Goal: Information Seeking & Learning: Learn about a topic

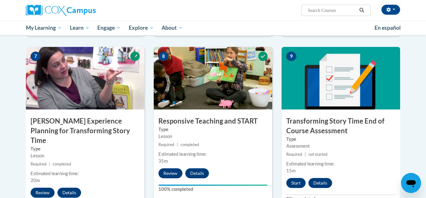
scroll to position [461, 0]
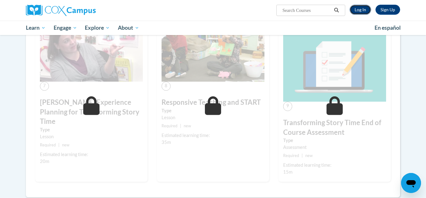
click at [364, 11] on link "Log In" at bounding box center [361, 10] width 22 height 10
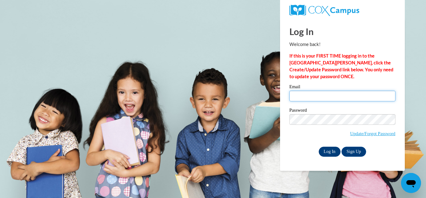
type input "[EMAIL_ADDRESS][DOMAIN_NAME]"
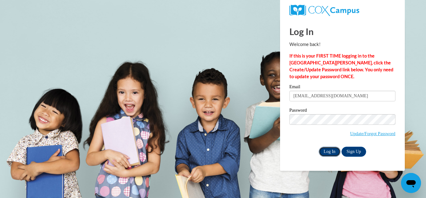
click at [330, 151] on input "Log In" at bounding box center [330, 151] width 22 height 10
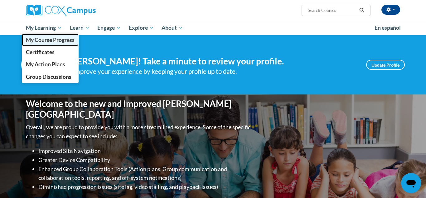
click at [48, 37] on span "My Course Progress" at bounding box center [50, 40] width 49 height 7
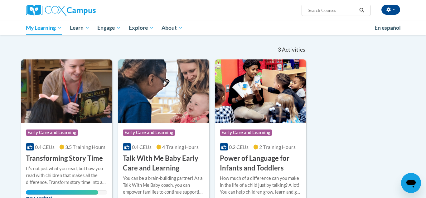
scroll to position [55, 0]
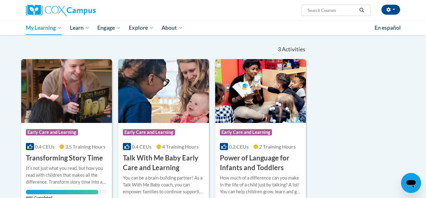
click at [86, 136] on div "Course Category: Early Care and Learning" at bounding box center [66, 133] width 81 height 14
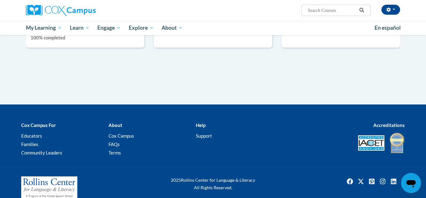
scroll to position [482, 0]
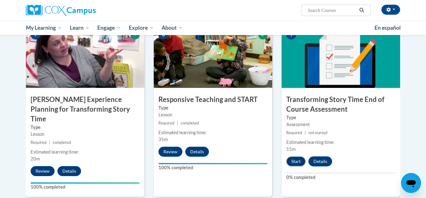
click at [297, 164] on button "Start" at bounding box center [295, 161] width 19 height 10
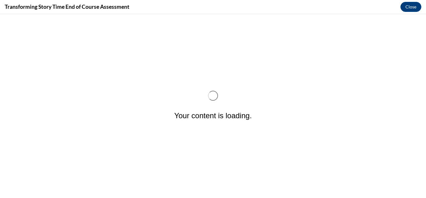
scroll to position [0, 0]
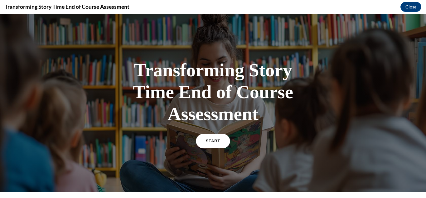
click at [217, 144] on link "START" at bounding box center [213, 141] width 34 height 14
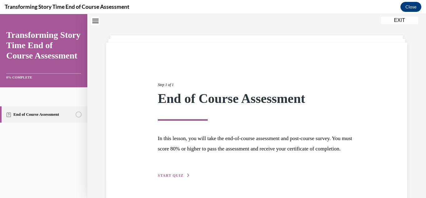
scroll to position [48, 0]
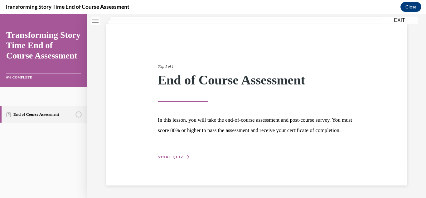
click at [176, 155] on span "START QUIZ" at bounding box center [171, 156] width 26 height 4
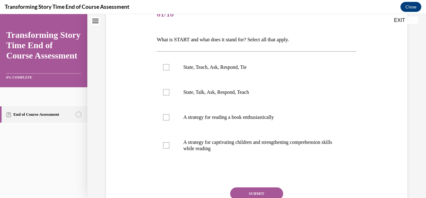
scroll to position [85, 0]
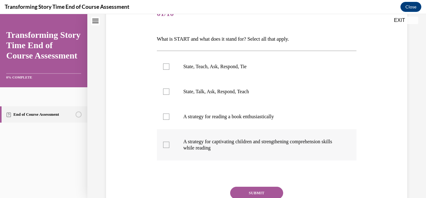
click at [203, 145] on p "A strategy for captivating children and strengthening comprehension skills whil…" at bounding box center [262, 144] width 158 height 12
click at [169, 145] on input "A strategy for captivating children and strengthening comprehension skills whil…" at bounding box center [166, 144] width 6 height 6
checkbox input "true"
click at [170, 69] on label "State, Teach, Ask, Respond, Tie" at bounding box center [257, 66] width 200 height 25
click at [169, 69] on input "State, Teach, Ask, Respond, Tie" at bounding box center [166, 66] width 6 height 6
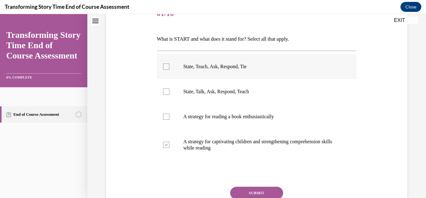
checkbox input "true"
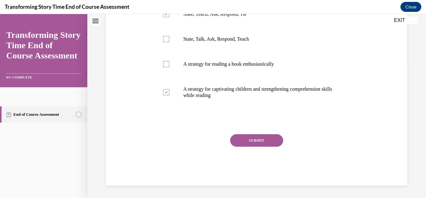
click at [253, 140] on button "SUBMIT" at bounding box center [256, 140] width 53 height 12
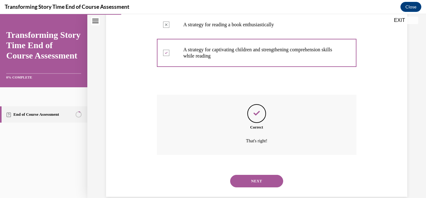
scroll to position [188, 0]
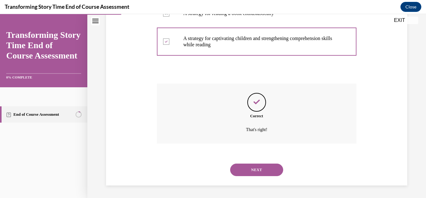
click at [255, 167] on button "NEXT" at bounding box center [256, 169] width 53 height 12
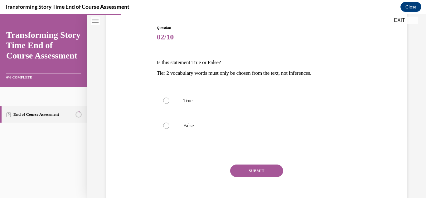
scroll to position [71, 0]
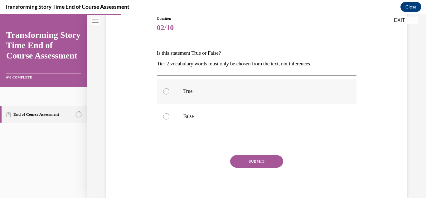
click at [166, 94] on label "True" at bounding box center [257, 91] width 200 height 25
click at [166, 94] on input "True" at bounding box center [166, 91] width 6 height 6
radio input "true"
click at [258, 159] on button "SUBMIT" at bounding box center [256, 161] width 53 height 12
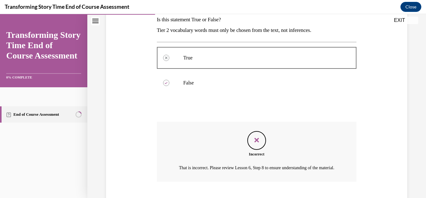
scroll to position [150, 0]
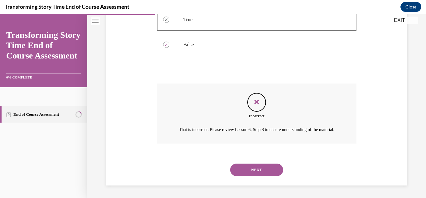
click at [256, 172] on button "NEXT" at bounding box center [256, 169] width 53 height 12
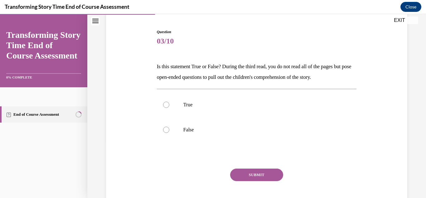
scroll to position [59, 0]
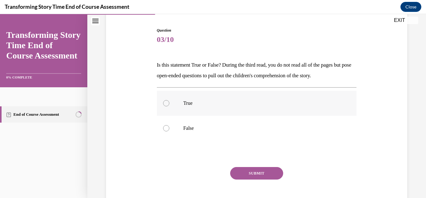
click at [168, 103] on div at bounding box center [166, 103] width 6 height 6
click at [168, 103] on input "True" at bounding box center [166, 103] width 6 height 6
radio input "true"
click at [249, 170] on button "SUBMIT" at bounding box center [256, 173] width 53 height 12
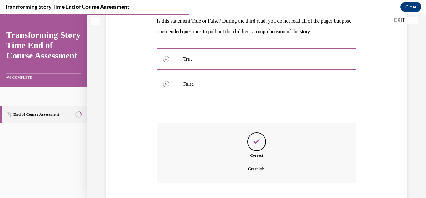
scroll to position [143, 0]
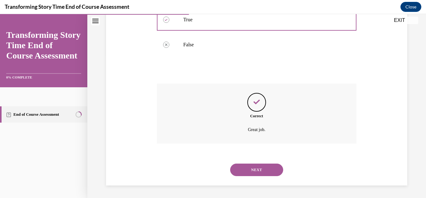
click at [254, 171] on button "NEXT" at bounding box center [256, 169] width 53 height 12
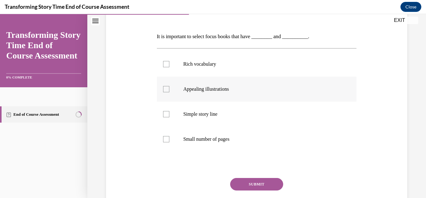
scroll to position [87, 0]
click at [166, 63] on div at bounding box center [166, 64] width 6 height 6
click at [166, 63] on input "Rich vocabulary" at bounding box center [166, 64] width 6 height 6
checkbox input "true"
click at [165, 91] on div at bounding box center [166, 89] width 6 height 6
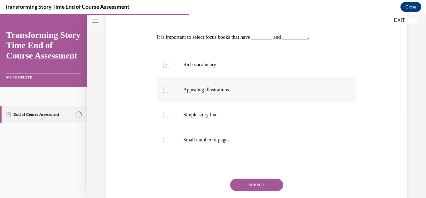
click at [165, 91] on input "Appealing illustrations" at bounding box center [166, 89] width 6 height 6
checkbox input "true"
click at [262, 185] on button "SUBMIT" at bounding box center [256, 184] width 53 height 12
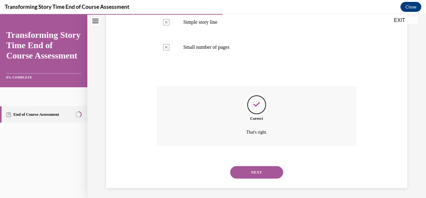
scroll to position [182, 0]
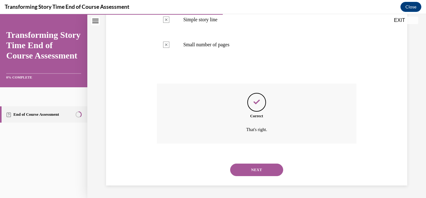
click at [266, 170] on button "NEXT" at bounding box center [256, 169] width 53 height 12
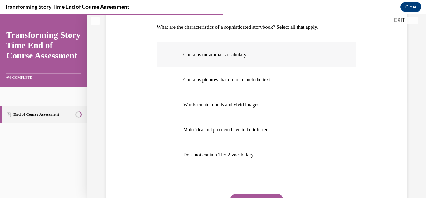
scroll to position [96, 0]
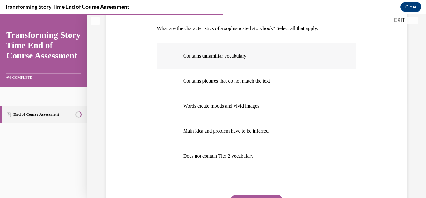
click at [190, 51] on label "Contains unfamiliar vocabulary" at bounding box center [257, 55] width 200 height 25
click at [169, 53] on input "Contains unfamiliar vocabulary" at bounding box center [166, 56] width 6 height 6
checkbox input "true"
click at [191, 133] on p "Main idea and problem have to be inferred" at bounding box center [262, 131] width 158 height 6
click at [169, 133] on input "Main idea and problem have to be inferred" at bounding box center [166, 131] width 6 height 6
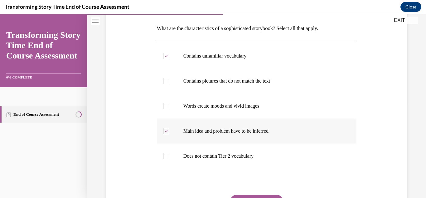
click at [191, 133] on p "Main idea and problem have to be inferred" at bounding box center [262, 131] width 158 height 6
click at [169, 133] on input "Main idea and problem have to be inferred" at bounding box center [166, 131] width 6 height 6
click at [166, 131] on div at bounding box center [166, 131] width 6 height 6
click at [166, 131] on input "Main idea and problem have to be inferred" at bounding box center [166, 131] width 6 height 6
checkbox input "true"
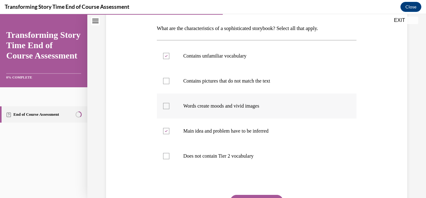
click at [239, 104] on p "Words create moods and vivid images" at bounding box center [262, 106] width 158 height 6
click at [169, 104] on input "Words create moods and vivid images" at bounding box center [166, 106] width 6 height 6
checkbox input "true"
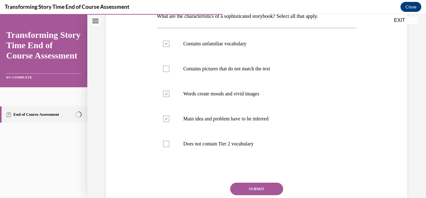
click at [270, 189] on button "SUBMIT" at bounding box center [256, 188] width 53 height 12
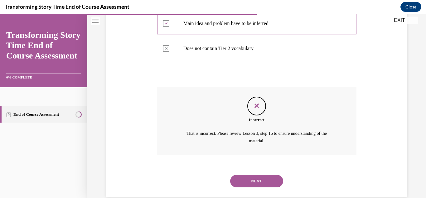
scroll to position [207, 0]
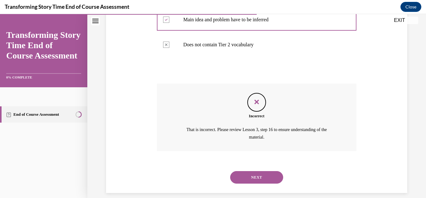
click at [266, 177] on button "NEXT" at bounding box center [256, 177] width 53 height 12
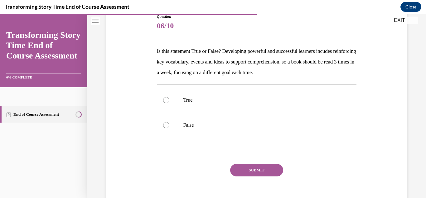
scroll to position [74, 0]
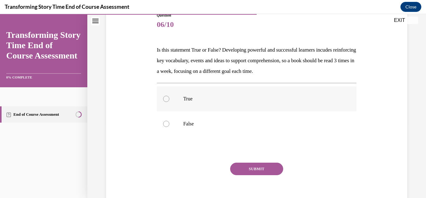
click at [167, 97] on div at bounding box center [166, 98] width 6 height 6
click at [167, 97] on input "True" at bounding box center [166, 98] width 6 height 6
radio input "true"
click at [258, 166] on button "SUBMIT" at bounding box center [256, 168] width 53 height 12
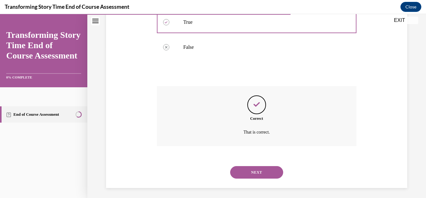
scroll to position [153, 0]
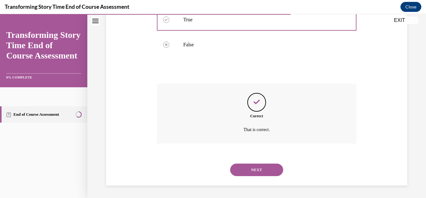
click at [259, 167] on button "NEXT" at bounding box center [256, 169] width 53 height 12
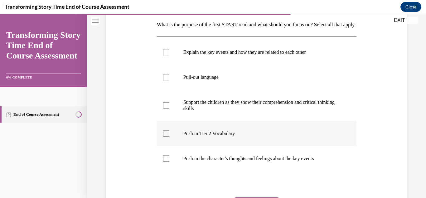
scroll to position [119, 0]
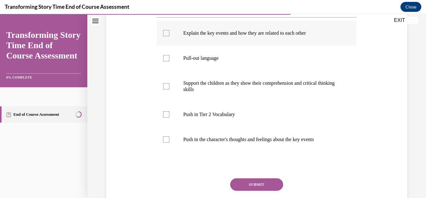
click at [212, 36] on p "Explain the key events and how they are related to each other" at bounding box center [262, 33] width 158 height 6
click at [169, 36] on input "Explain the key events and how they are related to each other" at bounding box center [166, 33] width 6 height 6
checkbox input "true"
click at [253, 190] on button "SUBMIT" at bounding box center [256, 184] width 53 height 12
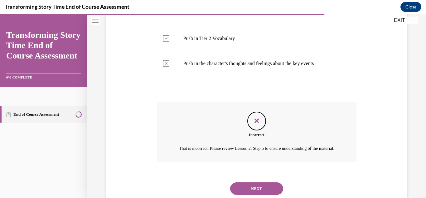
scroll to position [207, 0]
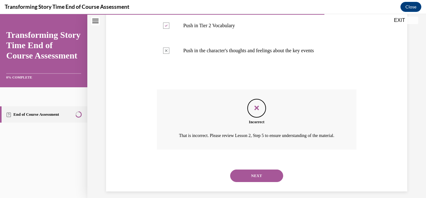
click at [253, 182] on button "NEXT" at bounding box center [256, 175] width 53 height 12
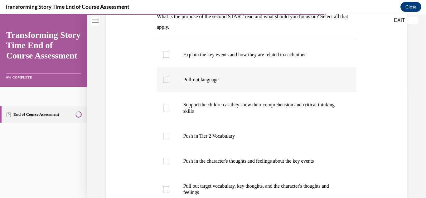
scroll to position [109, 0]
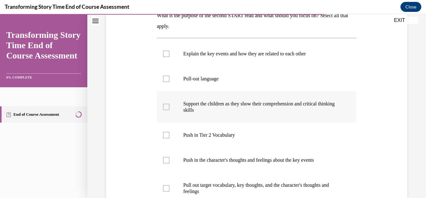
click at [167, 103] on label "Support the children as they show their comprehension and critical thinking ski…" at bounding box center [257, 106] width 200 height 31
click at [167, 104] on input "Support the children as they show their comprehension and critical thinking ski…" at bounding box center [166, 107] width 6 height 6
checkbox input "true"
click at [166, 76] on div at bounding box center [166, 79] width 6 height 6
click at [166, 76] on input "Pull-out language" at bounding box center [166, 79] width 6 height 6
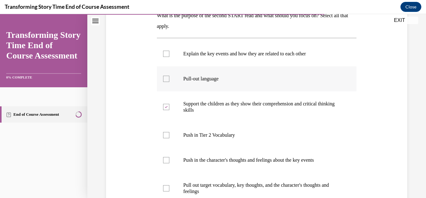
checkbox input "true"
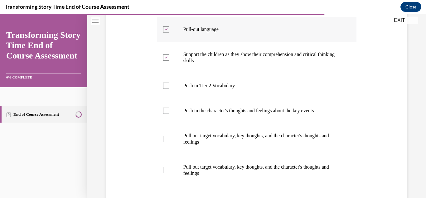
scroll to position [159, 0]
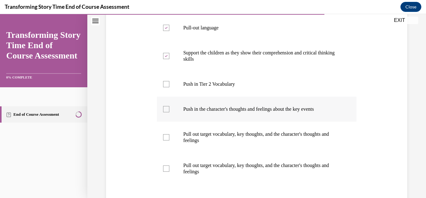
click at [167, 107] on div at bounding box center [166, 109] width 6 height 6
click at [167, 107] on input "Push in the character's thoughts and feelings about the key events" at bounding box center [166, 109] width 6 height 6
checkbox input "true"
click at [167, 82] on div at bounding box center [166, 84] width 6 height 6
click at [167, 82] on input "Push in Tier 2 Vocabulary" at bounding box center [166, 84] width 6 height 6
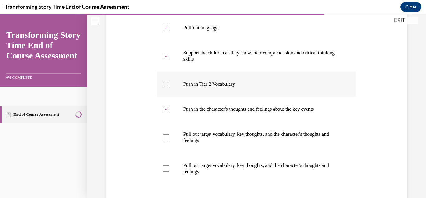
checkbox input "true"
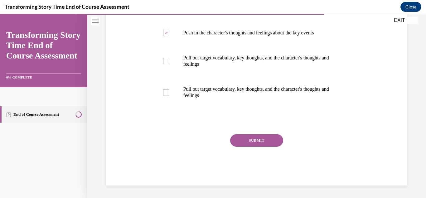
click at [259, 142] on button "SUBMIT" at bounding box center [256, 140] width 53 height 12
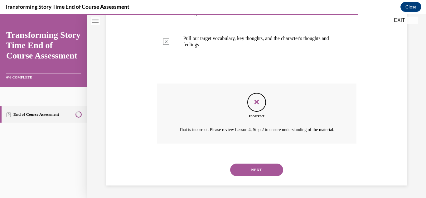
scroll to position [294, 0]
click at [260, 170] on button "NEXT" at bounding box center [256, 169] width 53 height 12
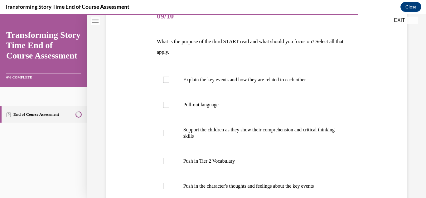
scroll to position [84, 0]
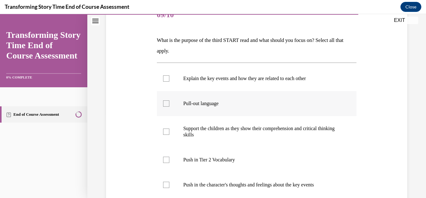
click at [209, 104] on p "Pull-out language" at bounding box center [262, 103] width 158 height 6
click at [169, 104] on input "Pull-out language" at bounding box center [166, 103] width 6 height 6
checkbox input "true"
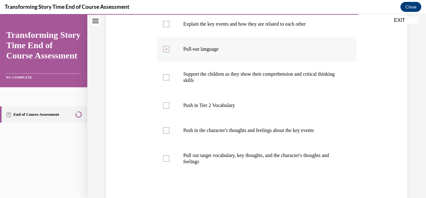
scroll to position [139, 0]
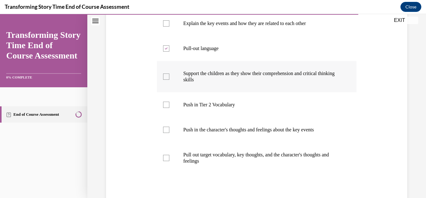
click at [193, 79] on p "Support the children as they show their comprehension and critical thinking ski…" at bounding box center [262, 76] width 158 height 12
click at [169, 79] on input "Support the children as they show their comprehension and critical thinking ski…" at bounding box center [166, 76] width 6 height 6
checkbox input "true"
click at [187, 156] on p "Pull out target vocabulary, key thoughts, and the character's thoughts and feel…" at bounding box center [262, 157] width 158 height 12
click at [169, 156] on input "Pull out target vocabulary, key thoughts, and the character's thoughts and feel…" at bounding box center [166, 157] width 6 height 6
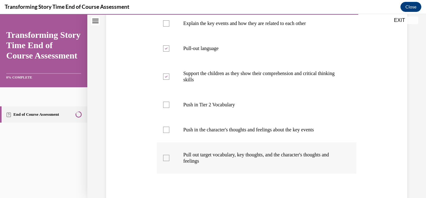
checkbox input "true"
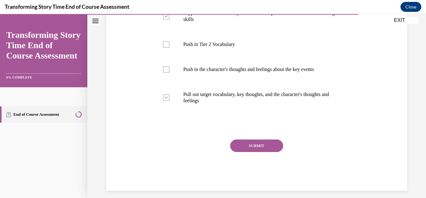
scroll to position [201, 0]
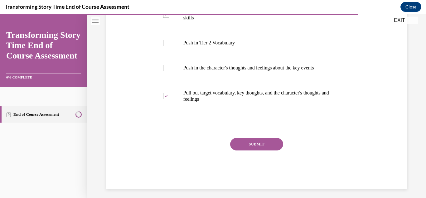
click at [271, 144] on button "SUBMIT" at bounding box center [256, 144] width 53 height 12
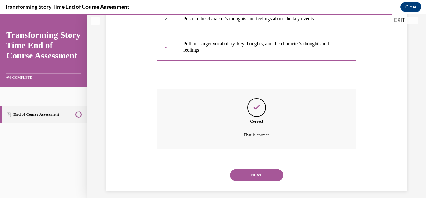
scroll to position [255, 0]
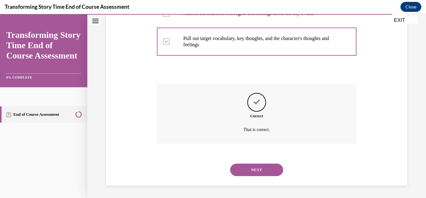
click at [263, 170] on button "NEXT" at bounding box center [256, 169] width 53 height 12
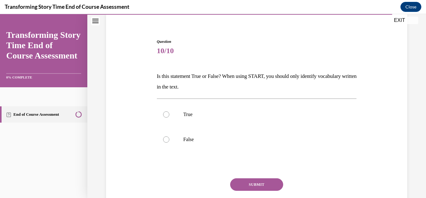
scroll to position [51, 0]
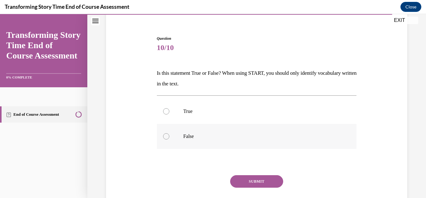
click at [166, 133] on div at bounding box center [166, 136] width 6 height 6
click at [166, 133] on input "False" at bounding box center [166, 136] width 6 height 6
radio input "true"
click at [274, 179] on button "SUBMIT" at bounding box center [256, 181] width 53 height 12
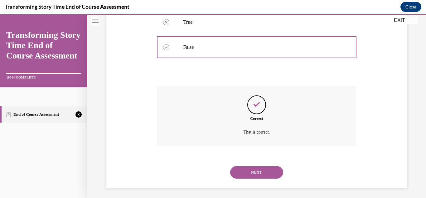
scroll to position [143, 0]
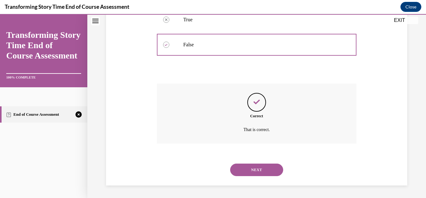
click at [271, 172] on button "NEXT" at bounding box center [256, 169] width 53 height 12
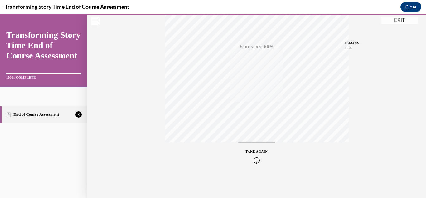
scroll to position [136, 0]
click at [258, 157] on icon "button" at bounding box center [257, 159] width 22 height 7
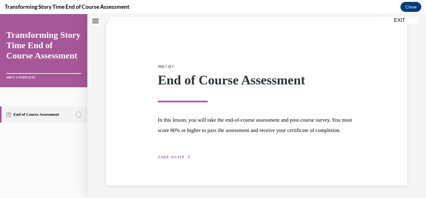
click at [181, 156] on span "TAKE AGAIN" at bounding box center [171, 156] width 27 height 4
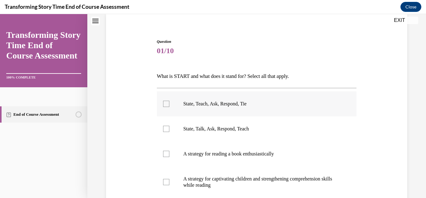
click at [169, 101] on div at bounding box center [166, 103] width 6 height 6
click at [169, 101] on input "State, Teach, Ask, Respond, Tie" at bounding box center [166, 103] width 6 height 6
checkbox input "true"
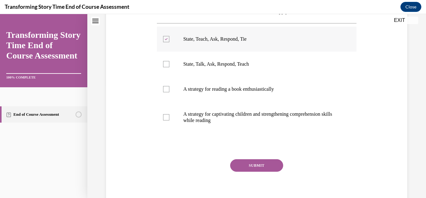
scroll to position [115, 0]
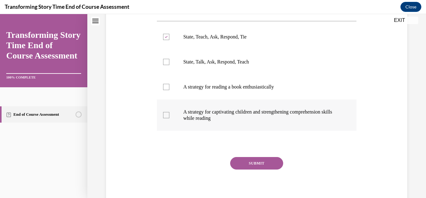
click at [193, 119] on p "A strategy for captivating children and strengthening comprehension skills whil…" at bounding box center [262, 115] width 158 height 12
click at [169, 118] on input "A strategy for captivating children and strengthening comprehension skills whil…" at bounding box center [166, 115] width 6 height 6
checkbox input "true"
click at [265, 164] on button "SUBMIT" at bounding box center [256, 163] width 53 height 12
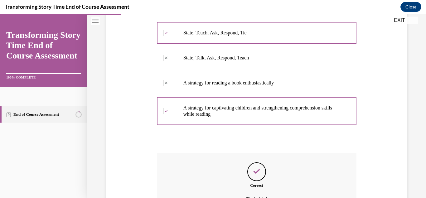
scroll to position [188, 0]
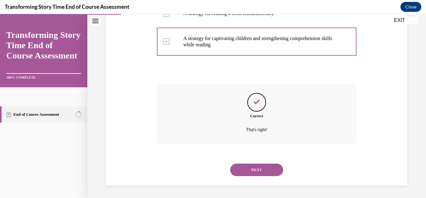
click at [263, 167] on button "NEXT" at bounding box center [256, 169] width 53 height 12
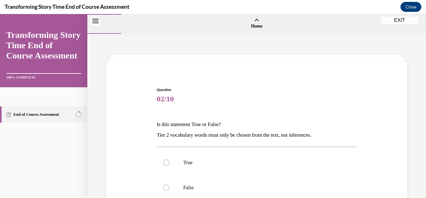
scroll to position [24, 0]
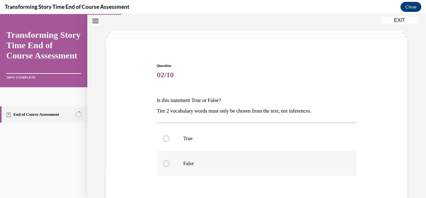
click at [167, 160] on div at bounding box center [166, 163] width 6 height 6
click at [167, 160] on input "False" at bounding box center [166, 163] width 6 height 6
radio input "true"
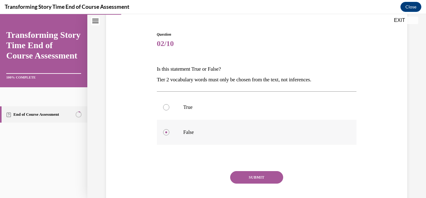
scroll to position [61, 0]
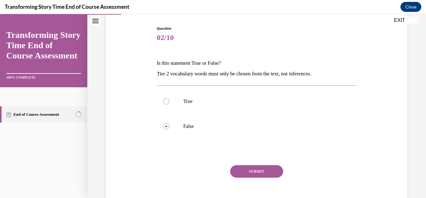
click at [270, 172] on button "SUBMIT" at bounding box center [256, 171] width 53 height 12
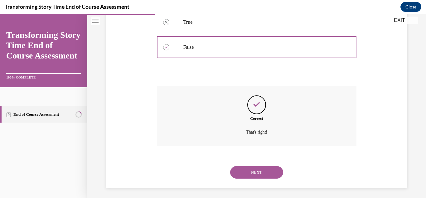
scroll to position [143, 0]
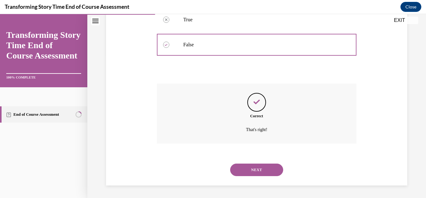
click at [270, 172] on button "NEXT" at bounding box center [256, 169] width 53 height 12
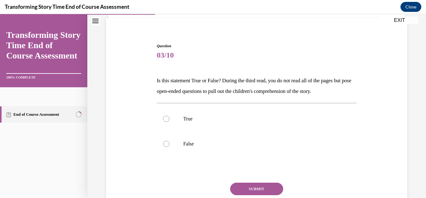
scroll to position [45, 0]
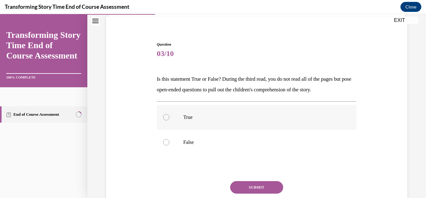
click at [166, 116] on div at bounding box center [166, 117] width 6 height 6
click at [166, 116] on input "True" at bounding box center [166, 117] width 6 height 6
radio input "true"
click at [262, 186] on button "SUBMIT" at bounding box center [256, 187] width 53 height 12
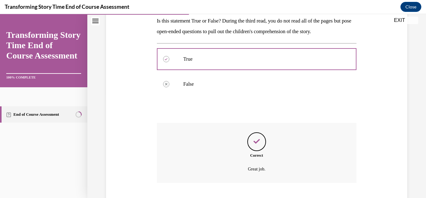
scroll to position [143, 0]
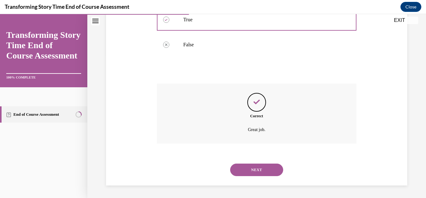
click at [261, 171] on button "NEXT" at bounding box center [256, 169] width 53 height 12
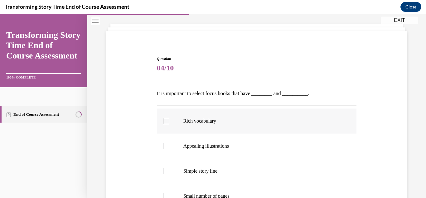
scroll to position [56, 0]
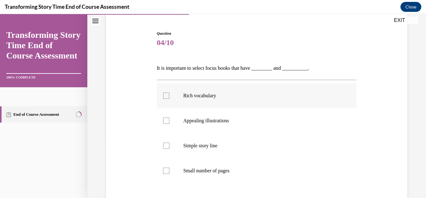
click at [202, 97] on p "Rich vocabulary" at bounding box center [262, 95] width 158 height 6
click at [169, 97] on input "Rich vocabulary" at bounding box center [166, 95] width 6 height 6
checkbox input "true"
click at [198, 122] on p "Appealing illustrations" at bounding box center [262, 120] width 158 height 6
click at [169, 122] on input "Appealing illustrations" at bounding box center [166, 120] width 6 height 6
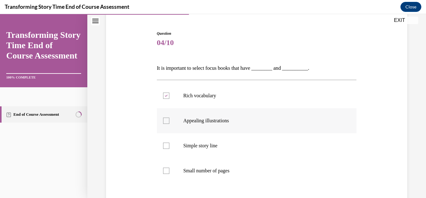
checkbox input "true"
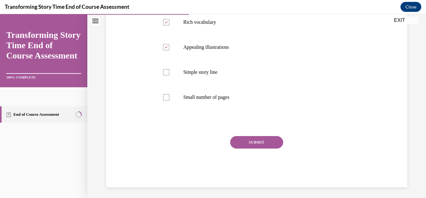
click at [263, 144] on button "SUBMIT" at bounding box center [256, 142] width 53 height 12
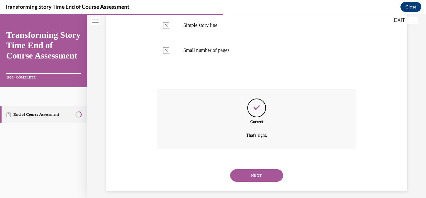
scroll to position [182, 0]
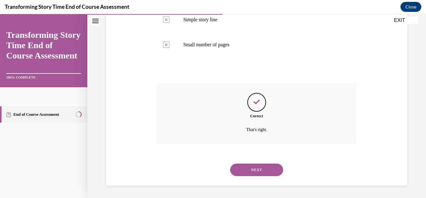
click at [261, 166] on button "NEXT" at bounding box center [256, 169] width 53 height 12
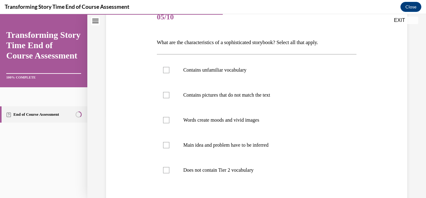
scroll to position [84, 0]
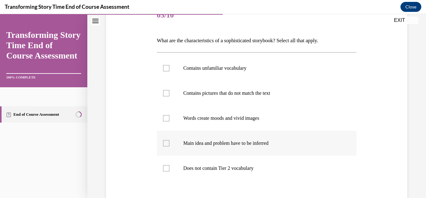
click at [214, 145] on p "Main idea and problem have to be inferred" at bounding box center [262, 143] width 158 height 6
click at [169, 145] on input "Main idea and problem have to be inferred" at bounding box center [166, 143] width 6 height 6
checkbox input "true"
click at [209, 118] on p "Words create moods and vivid images" at bounding box center [262, 118] width 158 height 6
click at [169, 118] on input "Words create moods and vivid images" at bounding box center [166, 118] width 6 height 6
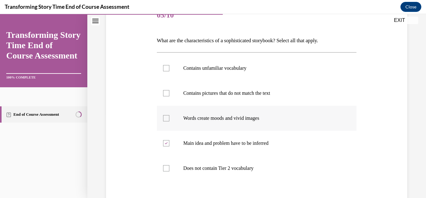
checkbox input "true"
click at [199, 93] on p "Contains pictures that do not match the text" at bounding box center [262, 93] width 158 height 6
click at [169, 93] on input "Contains pictures that do not match the text" at bounding box center [166, 93] width 6 height 6
checkbox input "true"
click at [198, 66] on p "Contains unfamiliar vocabulary" at bounding box center [262, 68] width 158 height 6
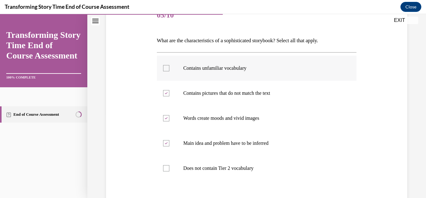
click at [169, 66] on input "Contains unfamiliar vocabulary" at bounding box center [166, 68] width 6 height 6
checkbox input "true"
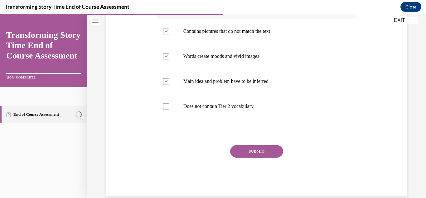
scroll to position [154, 0]
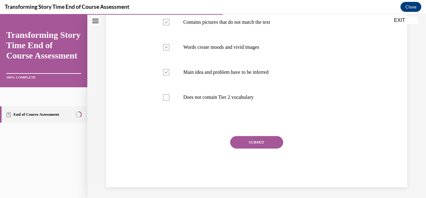
click at [259, 144] on button "SUBMIT" at bounding box center [256, 142] width 53 height 12
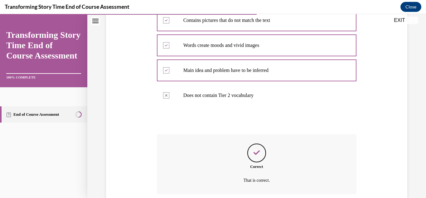
scroll to position [207, 0]
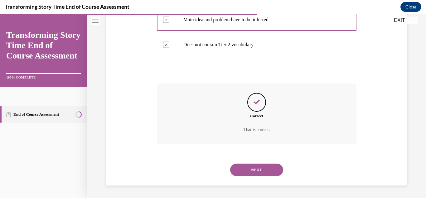
click at [258, 171] on button "NEXT" at bounding box center [256, 169] width 53 height 12
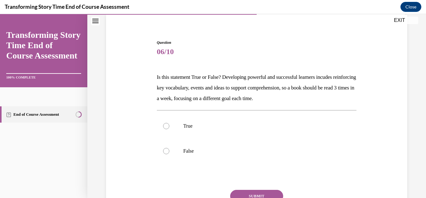
scroll to position [50, 0]
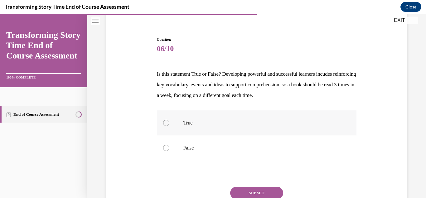
click at [167, 123] on div at bounding box center [166, 123] width 6 height 6
click at [167, 123] on input "True" at bounding box center [166, 123] width 6 height 6
radio input "true"
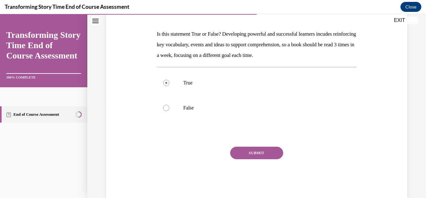
click at [266, 155] on button "SUBMIT" at bounding box center [256, 152] width 53 height 12
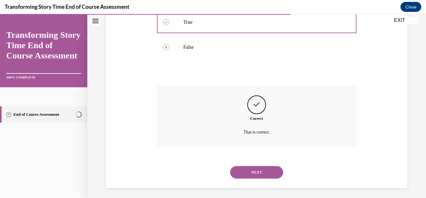
scroll to position [153, 0]
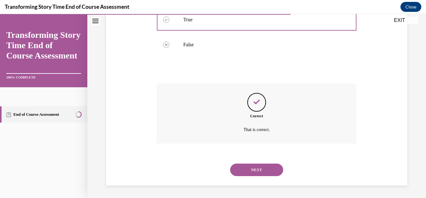
click at [267, 168] on button "NEXT" at bounding box center [256, 169] width 53 height 12
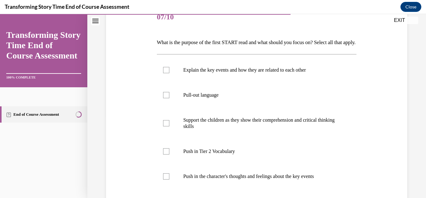
scroll to position [82, 0]
click at [261, 73] on p "Explain the key events and how they are related to each other" at bounding box center [262, 69] width 158 height 6
click at [169, 73] on input "Explain the key events and how they are related to each other" at bounding box center [166, 69] width 6 height 6
checkbox input "true"
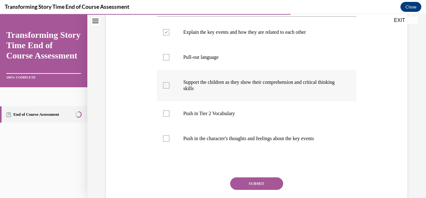
scroll to position [123, 0]
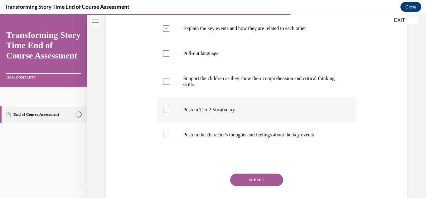
click at [214, 113] on p "Push in Tier 2 Vocabulary" at bounding box center [262, 109] width 158 height 6
click at [169, 113] on input "Push in Tier 2 Vocabulary" at bounding box center [166, 109] width 6 height 6
checkbox input "true"
click at [267, 138] on p "Push in the character's thoughts and feelings about the key events" at bounding box center [262, 134] width 158 height 6
click at [169, 138] on input "Push in the character's thoughts and feelings about the key events" at bounding box center [166, 134] width 6 height 6
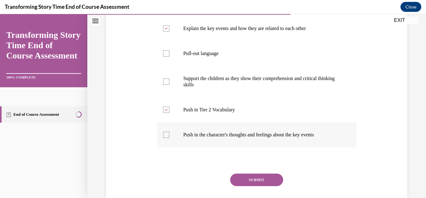
checkbox input "true"
click at [254, 186] on button "SUBMIT" at bounding box center [256, 179] width 53 height 12
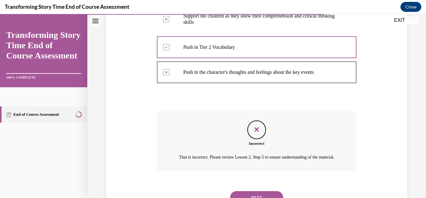
scroll to position [231, 0]
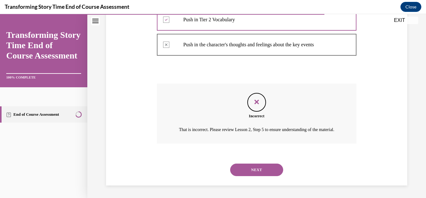
click at [266, 170] on button "NEXT" at bounding box center [256, 169] width 53 height 12
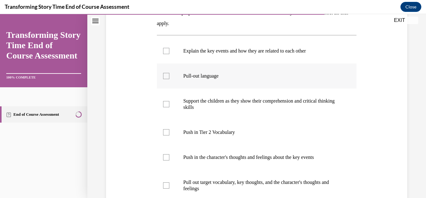
scroll to position [120, 0]
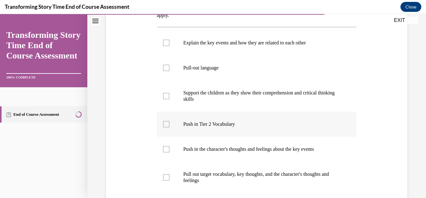
click at [188, 126] on p "Push in Tier 2 Vocabulary" at bounding box center [262, 124] width 158 height 6
click at [169, 126] on input "Push in Tier 2 Vocabulary" at bounding box center [166, 124] width 6 height 6
checkbox input "true"
click at [191, 147] on p "Push in the character's thoughts and feelings about the key events" at bounding box center [262, 149] width 158 height 6
click at [169, 147] on input "Push in the character's thoughts and feelings about the key events" at bounding box center [166, 149] width 6 height 6
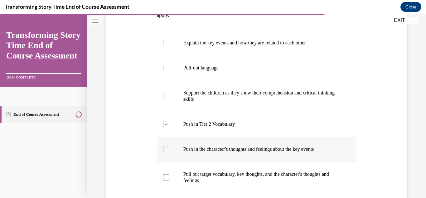
checkbox input "true"
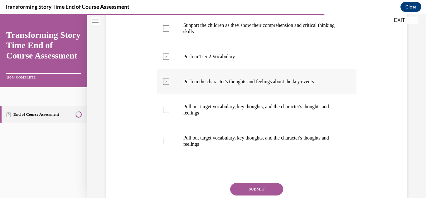
scroll to position [194, 0]
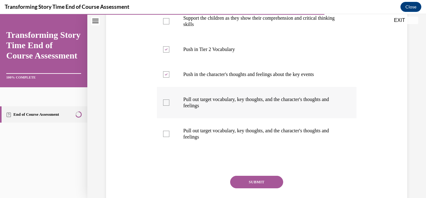
click at [245, 106] on p "Pull out target vocabulary, key thoughts, and the character's thoughts and feel…" at bounding box center [262, 102] width 158 height 12
click at [169, 105] on input "Pull out target vocabulary, key thoughts, and the character's thoughts and feel…" at bounding box center [166, 102] width 6 height 6
click at [277, 104] on p "Pull out target vocabulary, key thoughts, and the character's thoughts and feel…" at bounding box center [262, 102] width 158 height 12
click at [169, 104] on input "Pull out target vocabulary, key thoughts, and the character's thoughts and feel…" at bounding box center [166, 102] width 6 height 6
checkbox input "false"
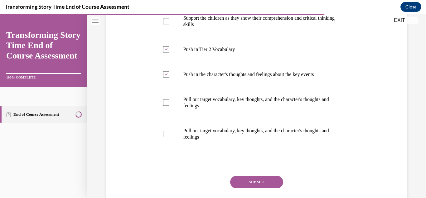
click at [263, 182] on button "SUBMIT" at bounding box center [256, 181] width 53 height 12
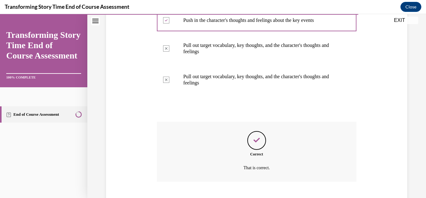
scroll to position [286, 0]
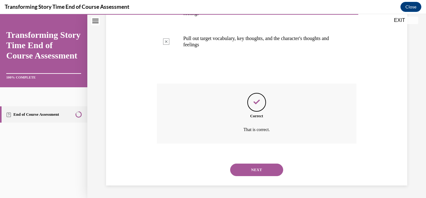
click at [266, 170] on button "NEXT" at bounding box center [256, 169] width 53 height 12
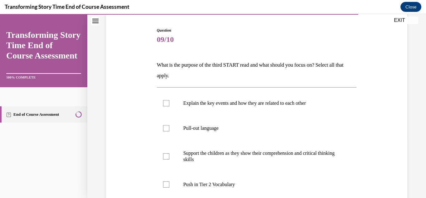
scroll to position [61, 0]
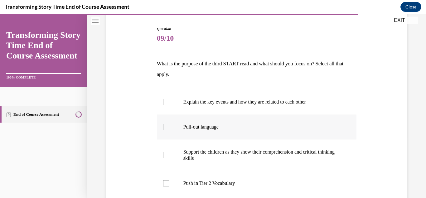
click at [215, 128] on p "Pull-out language" at bounding box center [262, 127] width 158 height 6
click at [169, 128] on input "Pull-out language" at bounding box center [166, 127] width 6 height 6
checkbox input "true"
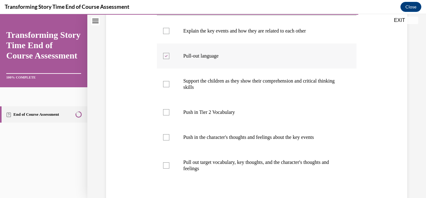
scroll to position [132, 0]
click at [243, 77] on p "Support the children as they show their comprehension and critical thinking ski…" at bounding box center [262, 83] width 158 height 12
click at [169, 81] on input "Support the children as they show their comprehension and critical thinking ski…" at bounding box center [166, 84] width 6 height 6
checkbox input "true"
click at [195, 160] on p "Pull out target vocabulary, key thoughts, and the character's thoughts and feel…" at bounding box center [262, 165] width 158 height 12
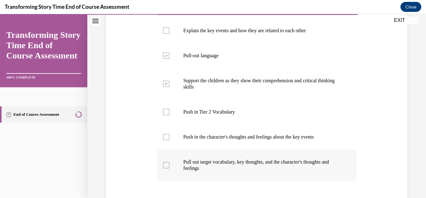
click at [169, 162] on input "Pull out target vocabulary, key thoughts, and the character's thoughts and feel…" at bounding box center [166, 165] width 6 height 6
checkbox input "true"
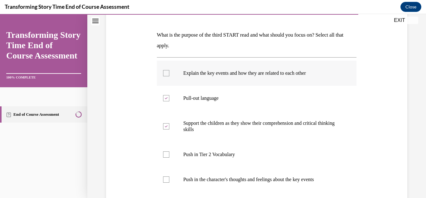
scroll to position [204, 0]
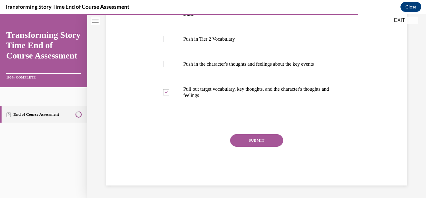
click at [261, 139] on button "SUBMIT" at bounding box center [256, 140] width 53 height 12
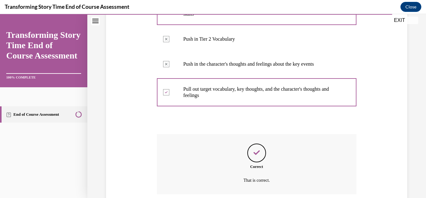
scroll to position [255, 0]
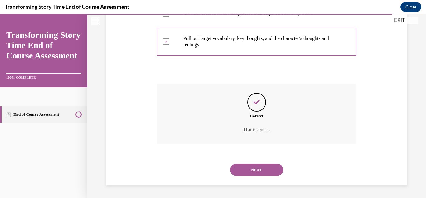
click at [254, 170] on button "NEXT" at bounding box center [256, 169] width 53 height 12
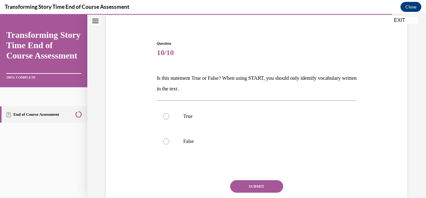
scroll to position [47, 0]
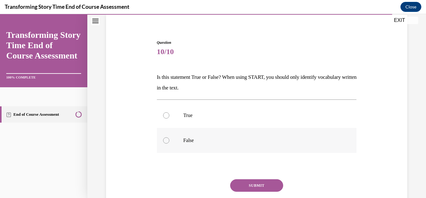
click at [165, 139] on div at bounding box center [166, 140] width 6 height 6
click at [165, 139] on input "False" at bounding box center [166, 140] width 6 height 6
radio input "true"
click at [264, 181] on button "SUBMIT" at bounding box center [256, 185] width 53 height 12
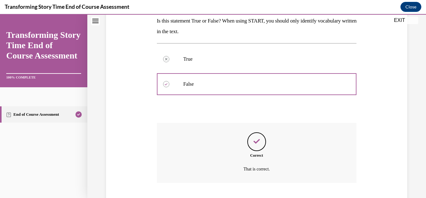
scroll to position [143, 0]
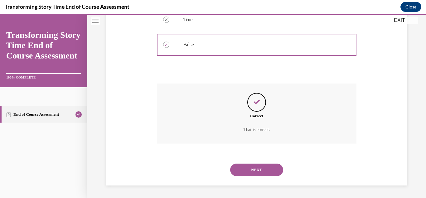
click at [268, 169] on button "NEXT" at bounding box center [256, 169] width 53 height 12
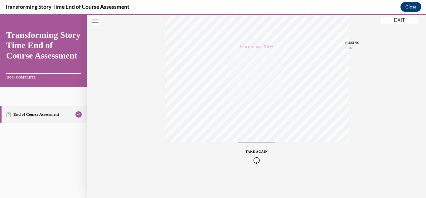
scroll to position [136, 0]
click at [406, 22] on button "EXIT" at bounding box center [399, 20] width 37 height 7
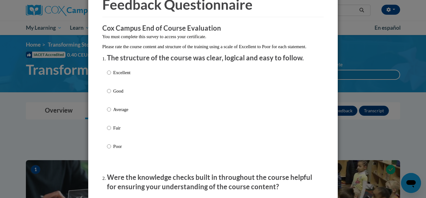
scroll to position [36, 0]
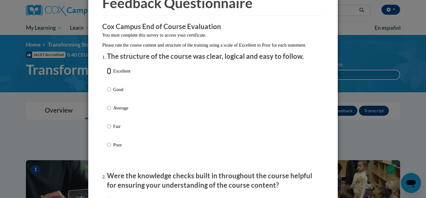
click at [110, 74] on input "Excellent" at bounding box center [109, 70] width 4 height 7
radio input "true"
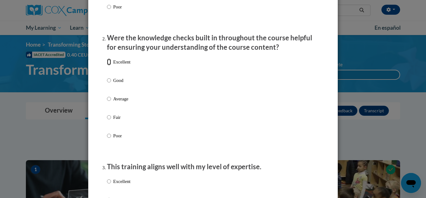
click at [109, 65] on input "Excellent" at bounding box center [109, 61] width 4 height 7
radio input "true"
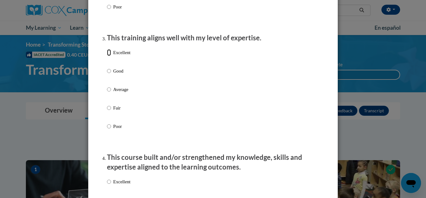
click at [110, 56] on input "Excellent" at bounding box center [109, 52] width 4 height 7
radio input "true"
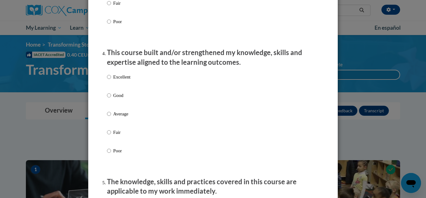
scroll to position [413, 0]
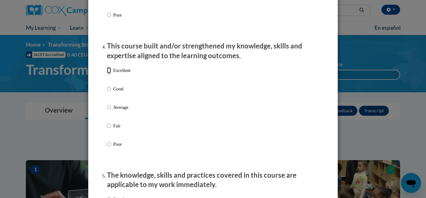
click at [110, 74] on input "Excellent" at bounding box center [109, 70] width 4 height 7
radio input "true"
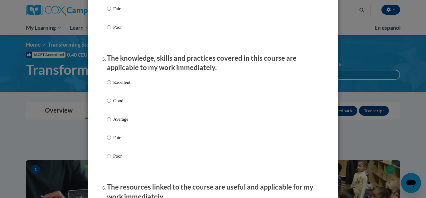
scroll to position [537, 0]
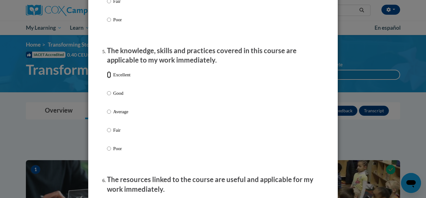
click at [110, 78] on input "Excellent" at bounding box center [109, 74] width 4 height 7
radio input "true"
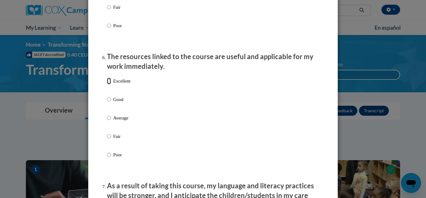
click at [109, 84] on input "Excellent" at bounding box center [109, 80] width 4 height 7
radio input "true"
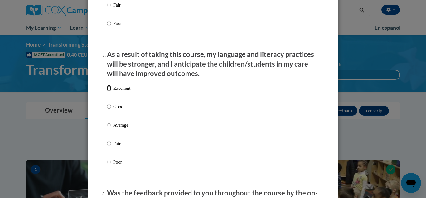
click at [109, 91] on input "Excellent" at bounding box center [109, 88] width 4 height 7
radio input "true"
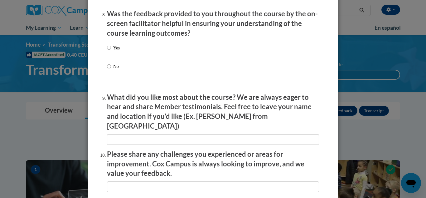
scroll to position [968, 0]
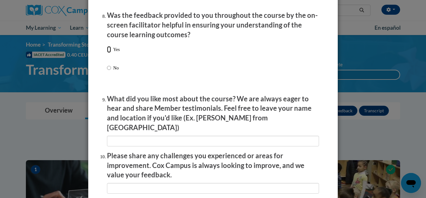
click at [111, 53] on input "Yes" at bounding box center [109, 49] width 4 height 7
radio input "true"
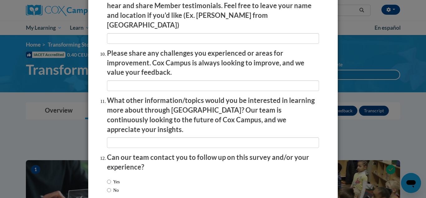
scroll to position [1099, 0]
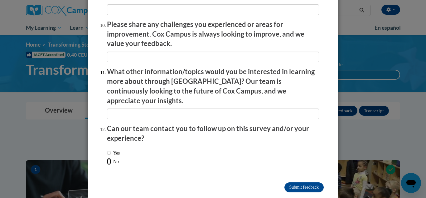
click at [109, 158] on input "No" at bounding box center [109, 161] width 4 height 7
radio input "true"
click at [307, 182] on input "Submit feedback" at bounding box center [304, 187] width 39 height 10
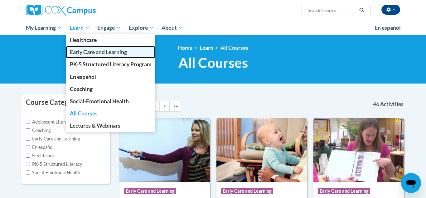
click at [89, 51] on span "Early Care and Learning" at bounding box center [98, 52] width 57 height 7
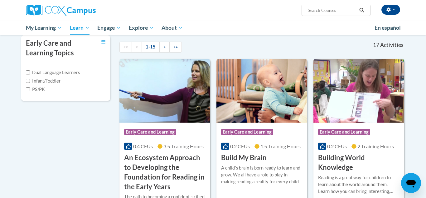
scroll to position [35, 0]
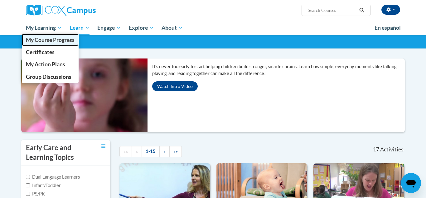
click at [47, 34] on link "My Course Progress" at bounding box center [50, 40] width 57 height 12
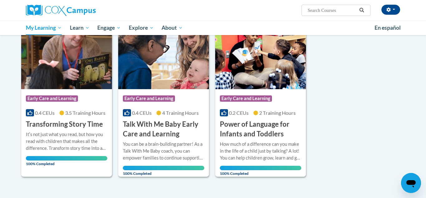
scroll to position [88, 0]
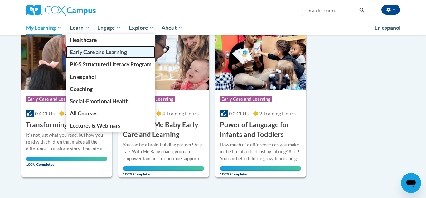
click at [91, 51] on span "Early Care and Learning" at bounding box center [98, 52] width 57 height 7
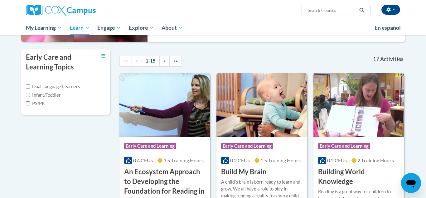
scroll to position [125, 0]
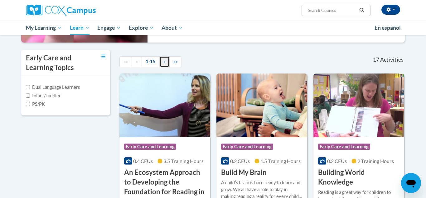
click at [164, 63] on span "»" at bounding box center [165, 61] width 2 height 5
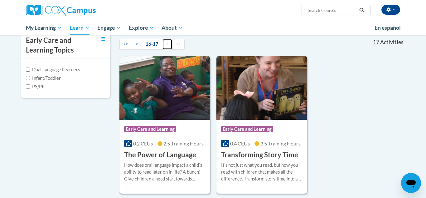
scroll to position [142, 0]
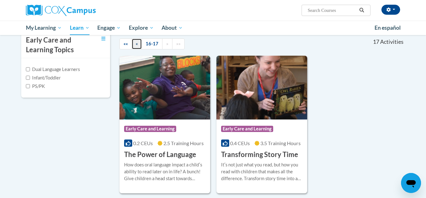
click at [137, 44] on span "«" at bounding box center [137, 43] width 2 height 5
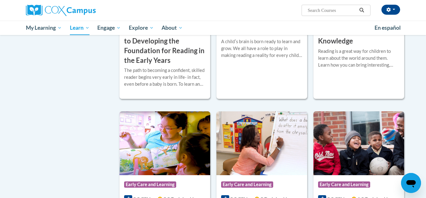
scroll to position [146, 0]
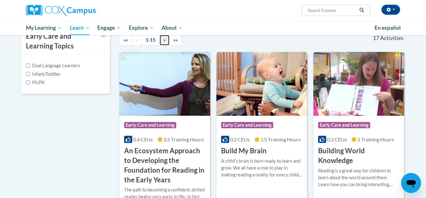
click at [166, 41] on link "»" at bounding box center [164, 40] width 10 height 11
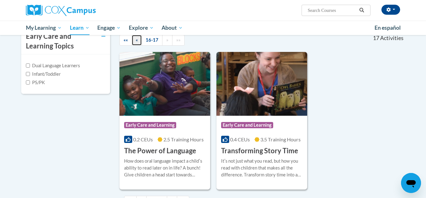
click at [137, 38] on span "«" at bounding box center [137, 39] width 2 height 5
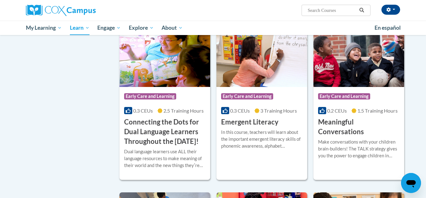
scroll to position [356, 0]
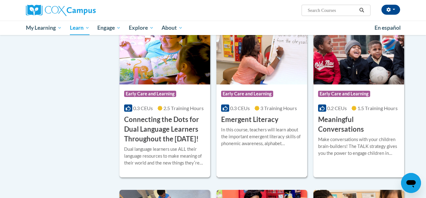
click at [290, 87] on div "Course Category: Early Care and Learning" at bounding box center [261, 94] width 81 height 14
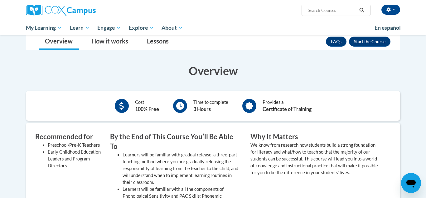
scroll to position [93, 0]
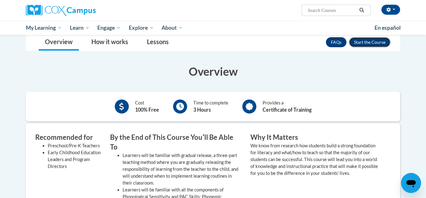
click at [371, 41] on button "Enroll" at bounding box center [370, 42] width 42 height 10
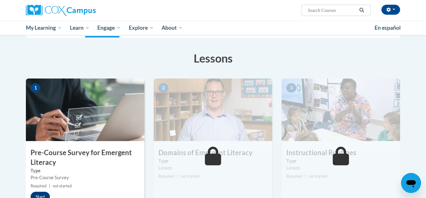
scroll to position [87, 0]
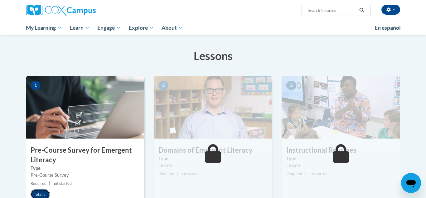
click at [42, 193] on button "Start" at bounding box center [40, 194] width 19 height 10
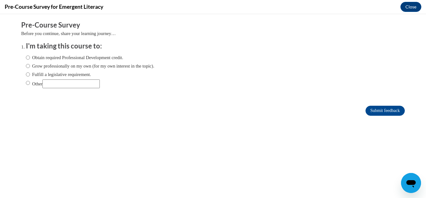
scroll to position [0, 0]
click at [62, 57] on label "Obtain required Professional Development credit." at bounding box center [74, 57] width 97 height 7
click at [30, 57] on input "Obtain required Professional Development credit." at bounding box center [28, 57] width 4 height 7
radio input "true"
click at [389, 109] on input "Submit feedback" at bounding box center [385, 110] width 39 height 10
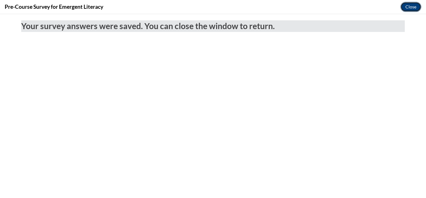
click at [416, 4] on button "Close" at bounding box center [411, 7] width 21 height 10
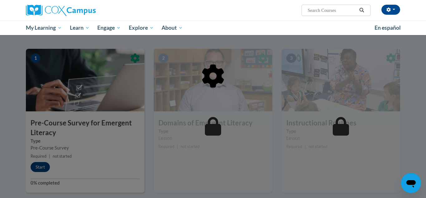
scroll to position [115, 0]
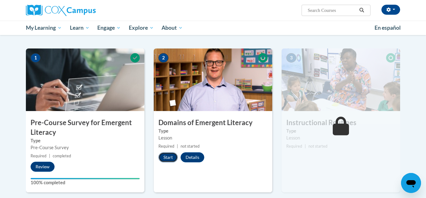
click at [172, 159] on button "Start" at bounding box center [168, 157] width 19 height 10
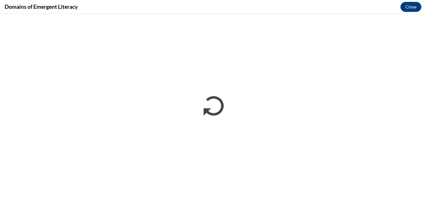
scroll to position [0, 0]
